Goal: Transaction & Acquisition: Book appointment/travel/reservation

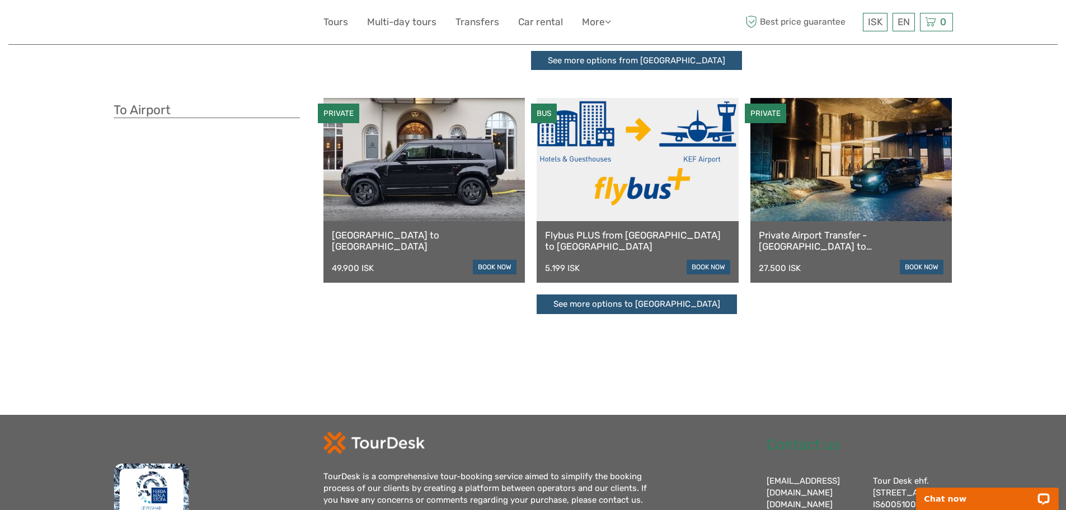
scroll to position [255, 0]
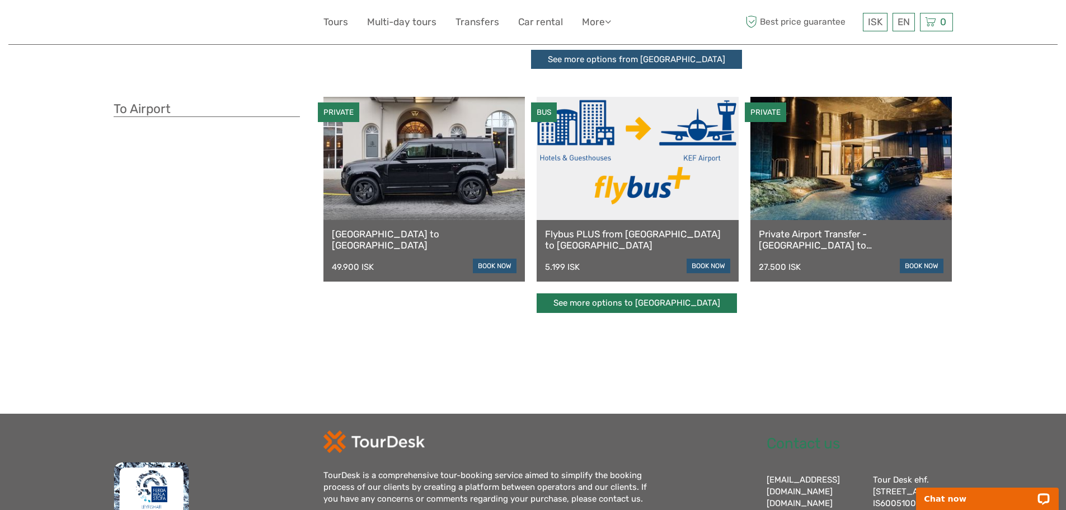
click at [609, 300] on link "See more options to Keflavík airport" at bounding box center [636, 303] width 200 height 20
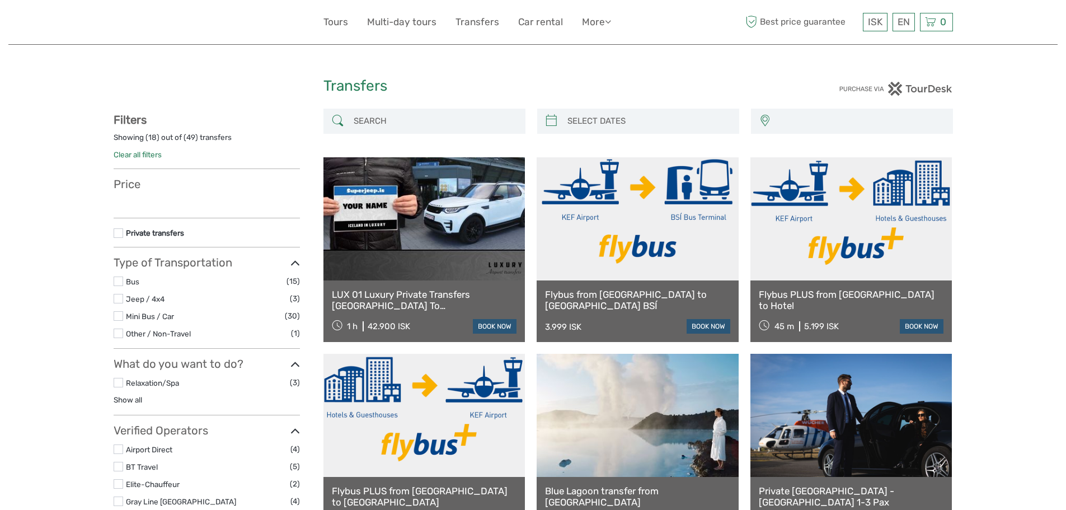
select select
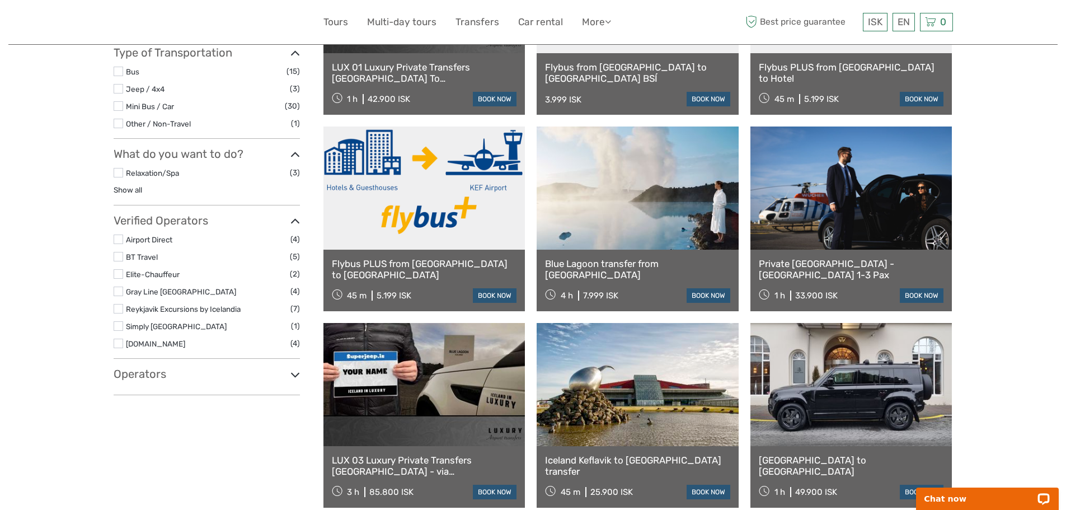
scroll to position [224, 0]
